Goal: Task Accomplishment & Management: Use online tool/utility

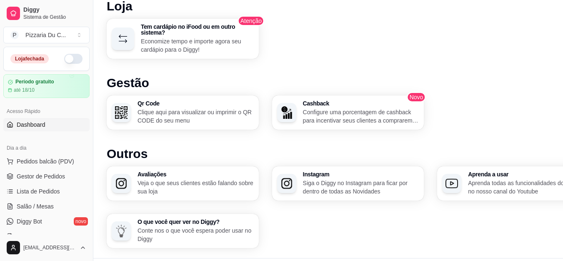
scroll to position [537, 0]
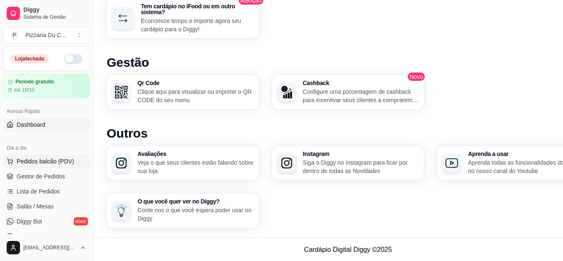
click at [67, 162] on span "Pedidos balcão (PDV)" at bounding box center [46, 161] width 58 height 8
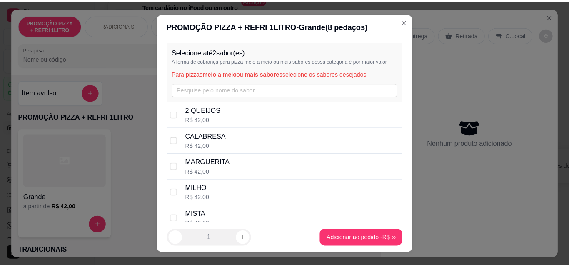
scroll to position [531, 0]
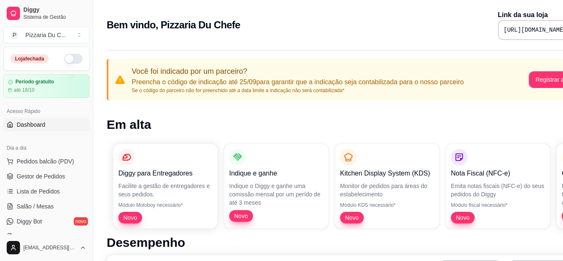
click at [70, 58] on button "button" at bounding box center [73, 59] width 18 height 10
click at [53, 179] on span "Gestor de Pedidos" at bounding box center [41, 176] width 48 height 8
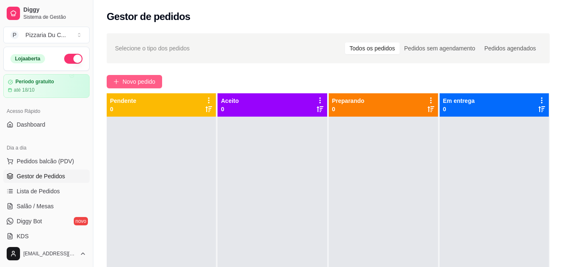
click at [145, 80] on span "Novo pedido" at bounding box center [139, 81] width 33 height 9
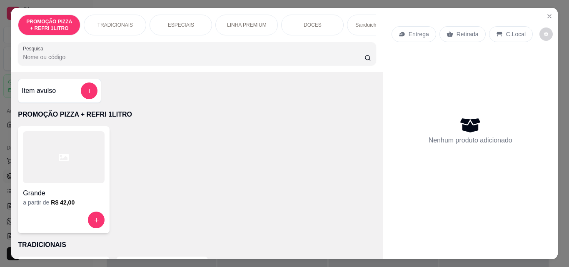
click at [82, 211] on div "Grande a partir de R$ 42,00" at bounding box center [64, 179] width 92 height 107
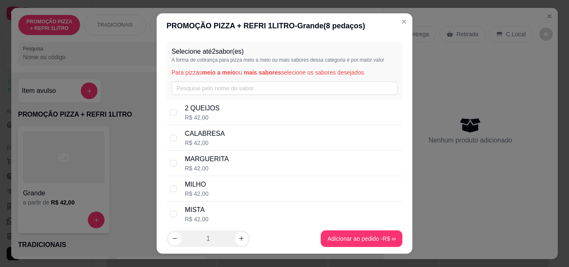
click at [200, 144] on div "R$ 42,00" at bounding box center [205, 143] width 40 height 8
checkbox input "true"
click at [207, 212] on div "MISTA R$ 42,00" at bounding box center [292, 214] width 215 height 18
checkbox input "true"
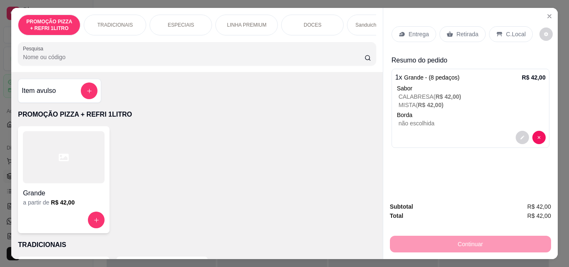
click at [409, 34] on p "Entrega" at bounding box center [419, 34] width 20 height 8
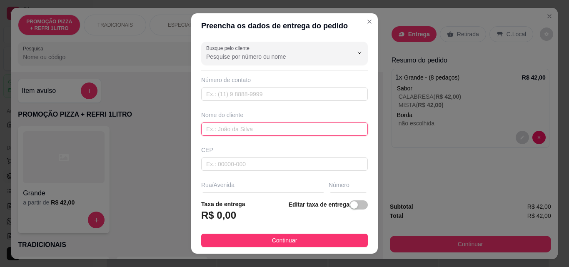
click at [230, 128] on input "text" at bounding box center [284, 129] width 167 height 13
type input "c"
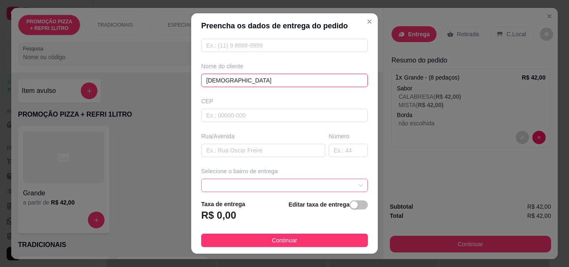
scroll to position [83, 0]
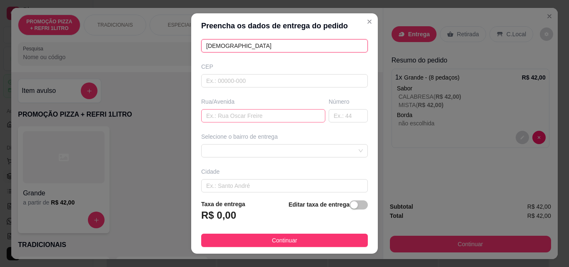
type input "[DEMOGRAPHIC_DATA]"
click at [231, 115] on input "text" at bounding box center [263, 115] width 124 height 13
paste input "[STREET_ADDRESS]. 101"
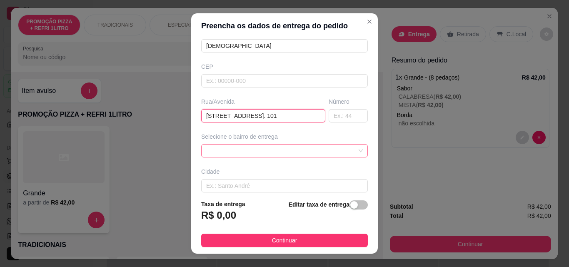
click at [230, 158] on div at bounding box center [284, 150] width 167 height 13
type input "[STREET_ADDRESS]. 101"
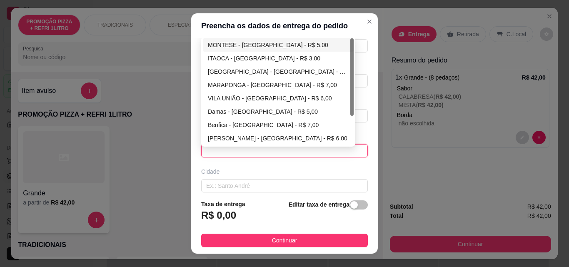
click at [252, 43] on div "MONTESE - FORTALEZA - R$ 5,00" at bounding box center [278, 44] width 141 height 9
type input "[GEOGRAPHIC_DATA]"
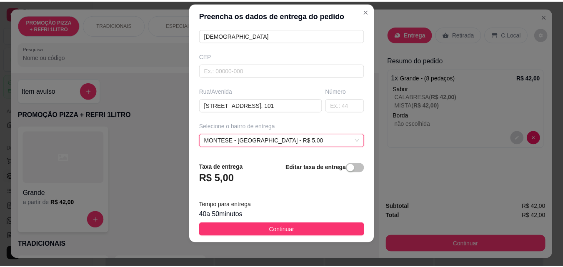
scroll to position [13, 0]
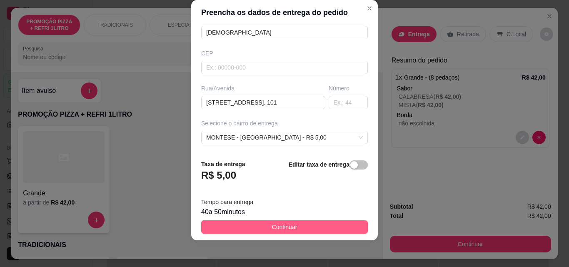
click at [282, 223] on span "Continuar" at bounding box center [284, 227] width 25 height 9
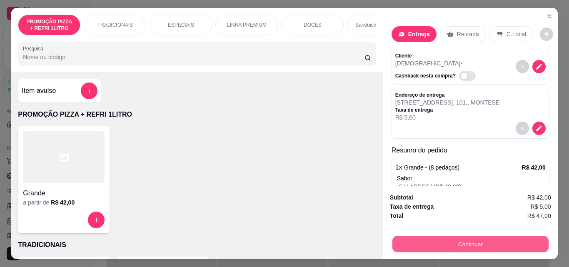
click at [465, 237] on button "Continuar" at bounding box center [470, 244] width 156 height 16
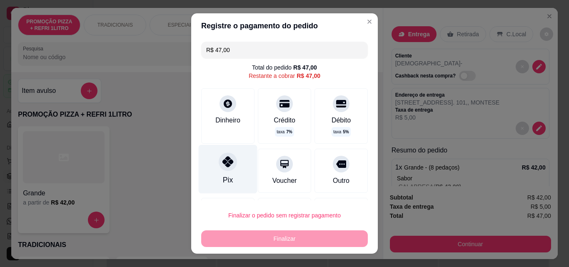
click at [235, 165] on div "Pix" at bounding box center [228, 169] width 59 height 49
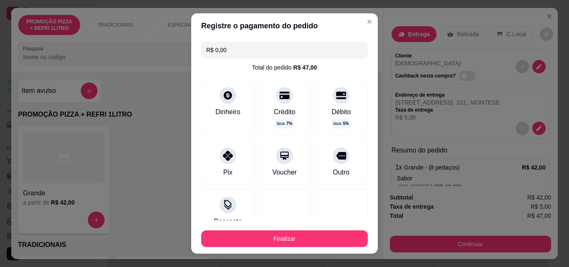
click at [275, 244] on button "Finalizar" at bounding box center [284, 238] width 167 height 17
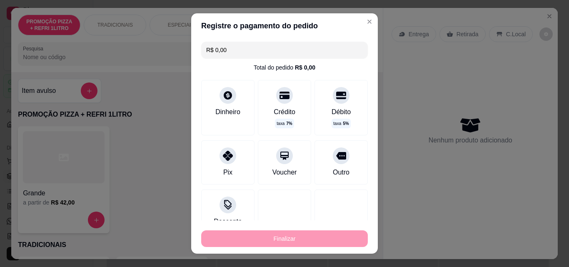
type input "-R$ 47,00"
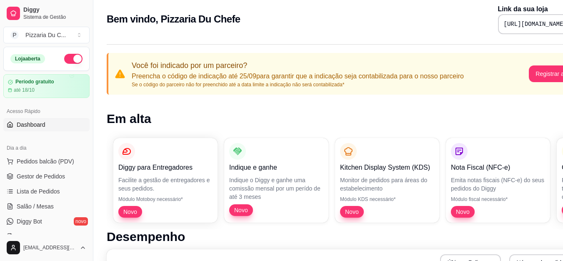
scroll to position [83, 0]
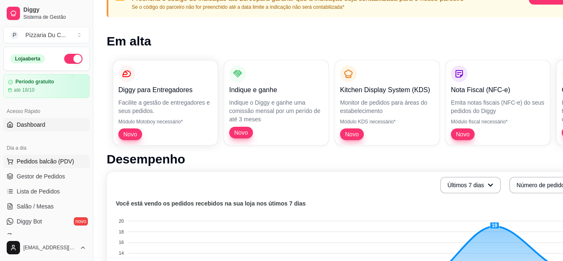
click at [70, 163] on span "Pedidos balcão (PDV)" at bounding box center [46, 161] width 58 height 8
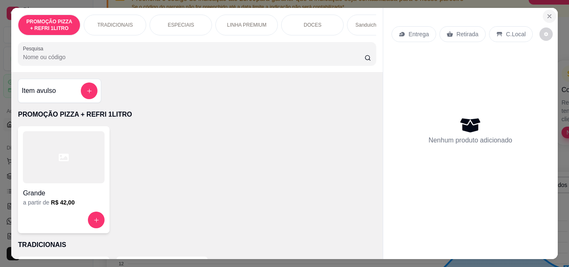
click at [548, 13] on icon "Close" at bounding box center [549, 16] width 7 height 7
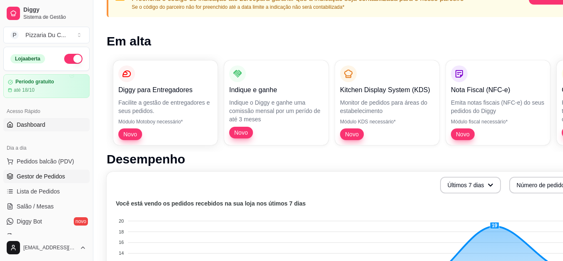
click at [57, 174] on span "Gestor de Pedidos" at bounding box center [41, 176] width 48 height 8
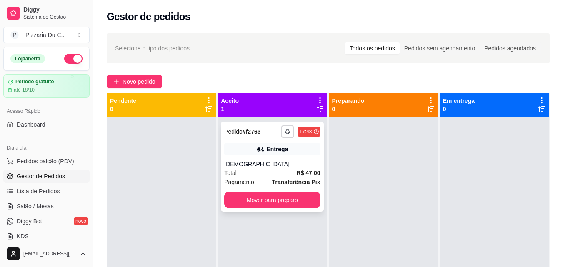
click at [297, 170] on strong "R$ 47,00" at bounding box center [309, 173] width 24 height 7
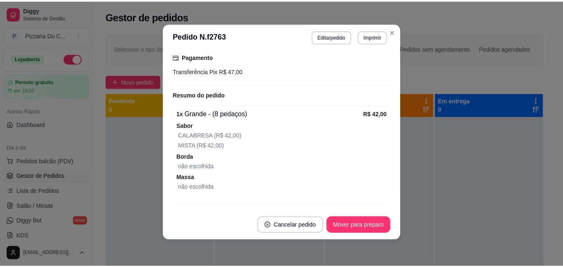
scroll to position [177, 0]
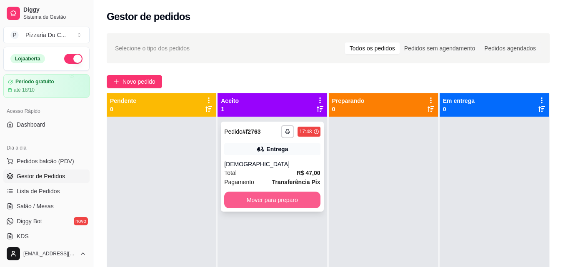
click at [300, 202] on button "Mover para preparo" at bounding box center [272, 200] width 96 height 17
